Goal: Transaction & Acquisition: Purchase product/service

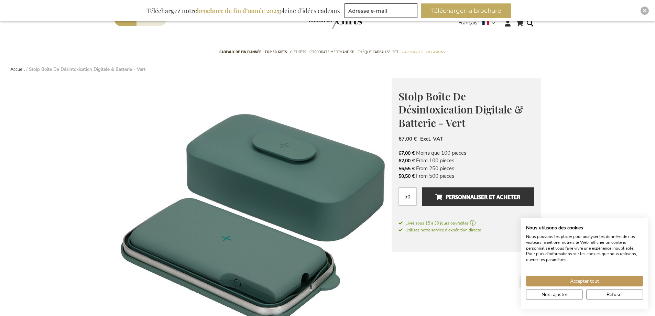
scroll to position [21, 0]
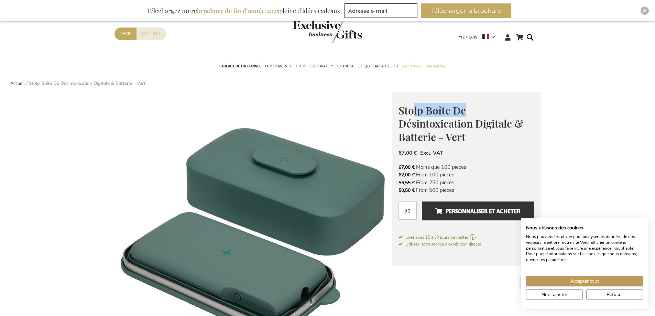
drag, startPoint x: 413, startPoint y: 111, endPoint x: 480, endPoint y: 111, distance: 67.4
click at [480, 111] on h1 "Stolp Boîte De Désintoxication Digitale & Batterie - Vert" at bounding box center [465, 123] width 135 height 40
click at [500, 142] on h1 "Stolp Boîte De Désintoxication Digitale & Batterie - Vert" at bounding box center [465, 123] width 135 height 40
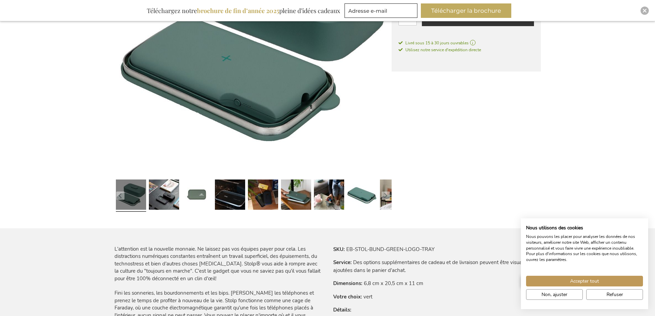
scroll to position [228, 0]
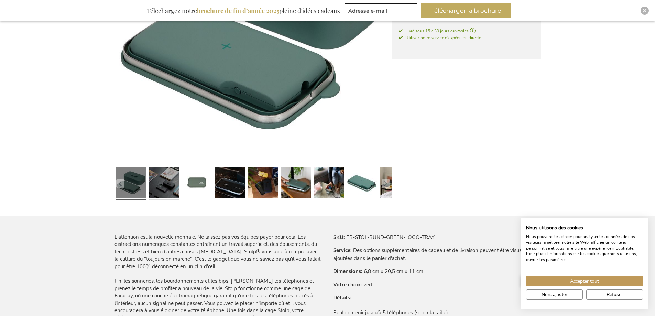
click at [171, 191] on link at bounding box center [164, 184] width 30 height 38
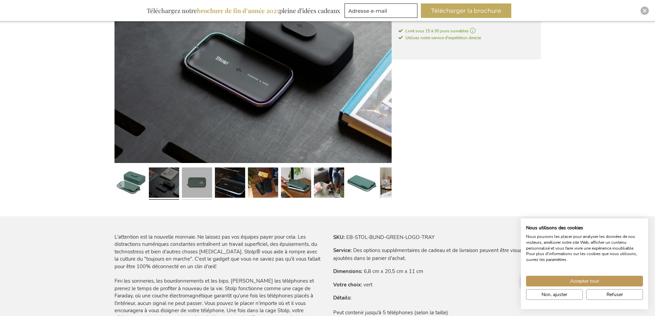
click at [195, 188] on link at bounding box center [197, 184] width 30 height 38
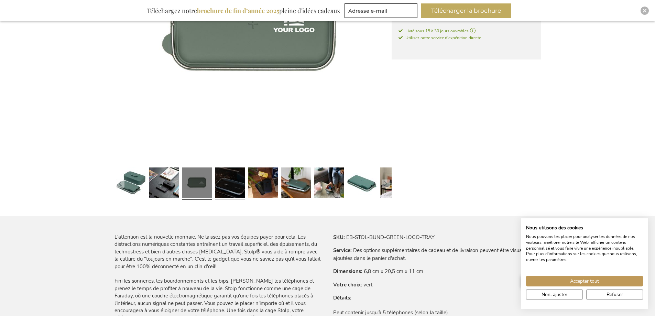
click at [228, 185] on link at bounding box center [230, 184] width 30 height 38
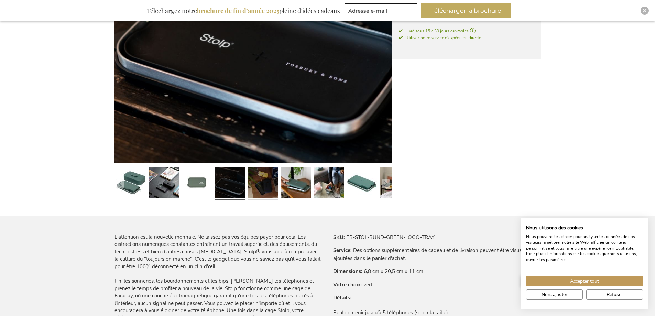
click at [263, 185] on link at bounding box center [263, 184] width 30 height 38
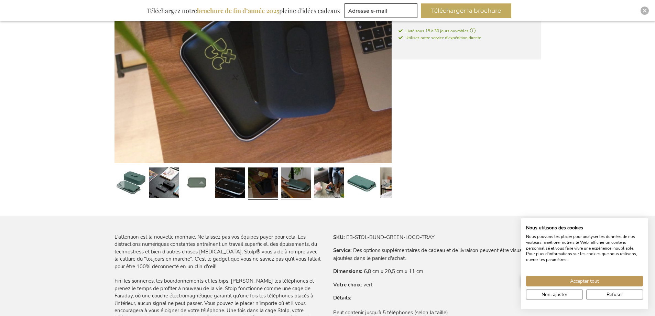
click at [288, 186] on link at bounding box center [296, 184] width 30 height 38
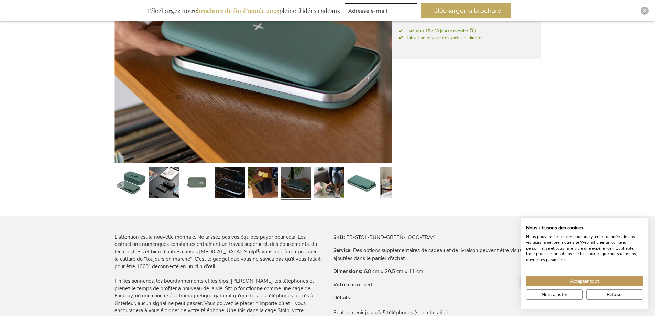
click at [308, 184] on link at bounding box center [296, 184] width 30 height 38
click at [314, 185] on link at bounding box center [329, 184] width 30 height 38
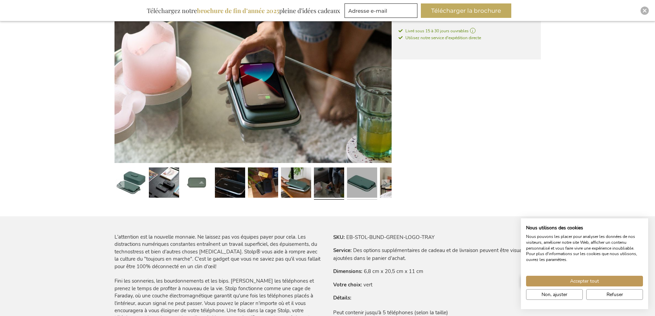
click at [359, 186] on link at bounding box center [362, 184] width 30 height 38
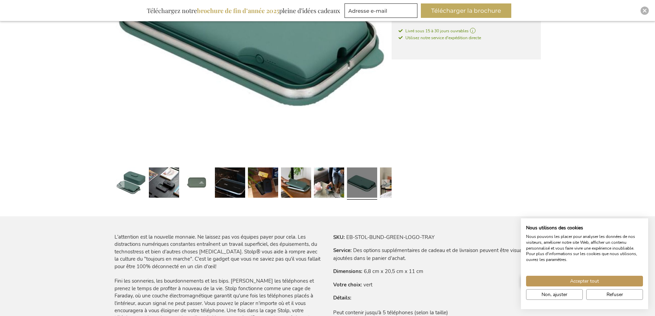
drag, startPoint x: 126, startPoint y: 236, endPoint x: 212, endPoint y: 240, distance: 86.0
drag, startPoint x: 135, startPoint y: 245, endPoint x: 200, endPoint y: 245, distance: 64.3
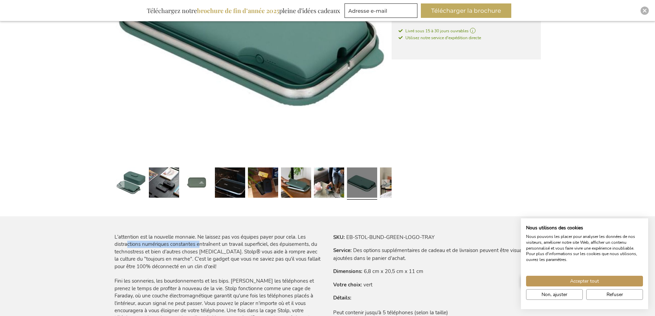
drag, startPoint x: 148, startPoint y: 253, endPoint x: 210, endPoint y: 257, distance: 61.3
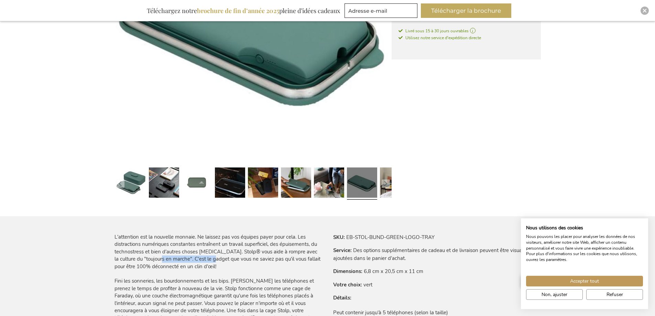
drag, startPoint x: 152, startPoint y: 258, endPoint x: 209, endPoint y: 260, distance: 57.1
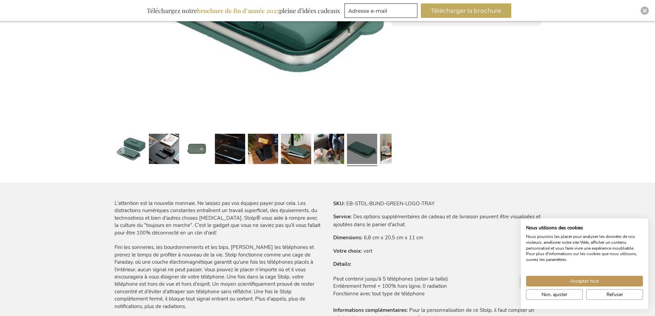
scroll to position [262, 0]
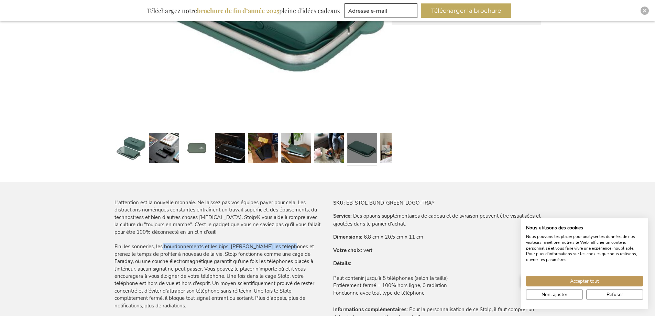
drag, startPoint x: 208, startPoint y: 244, endPoint x: 282, endPoint y: 249, distance: 74.4
click at [287, 245] on div "L'attention est la nouvelle monnaie. Ne laissez pas vos équipes payer pour cela…" at bounding box center [218, 294] width 208 height 191
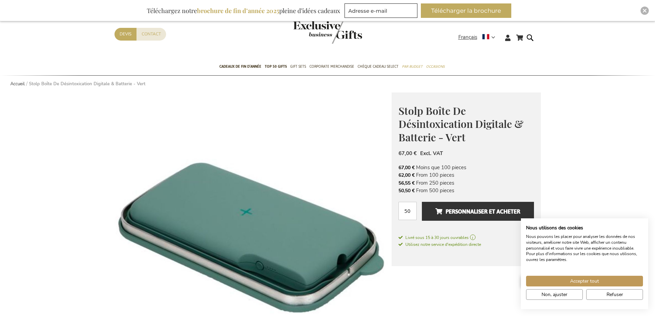
scroll to position [0, 0]
